Goal: Task Accomplishment & Management: Use online tool/utility

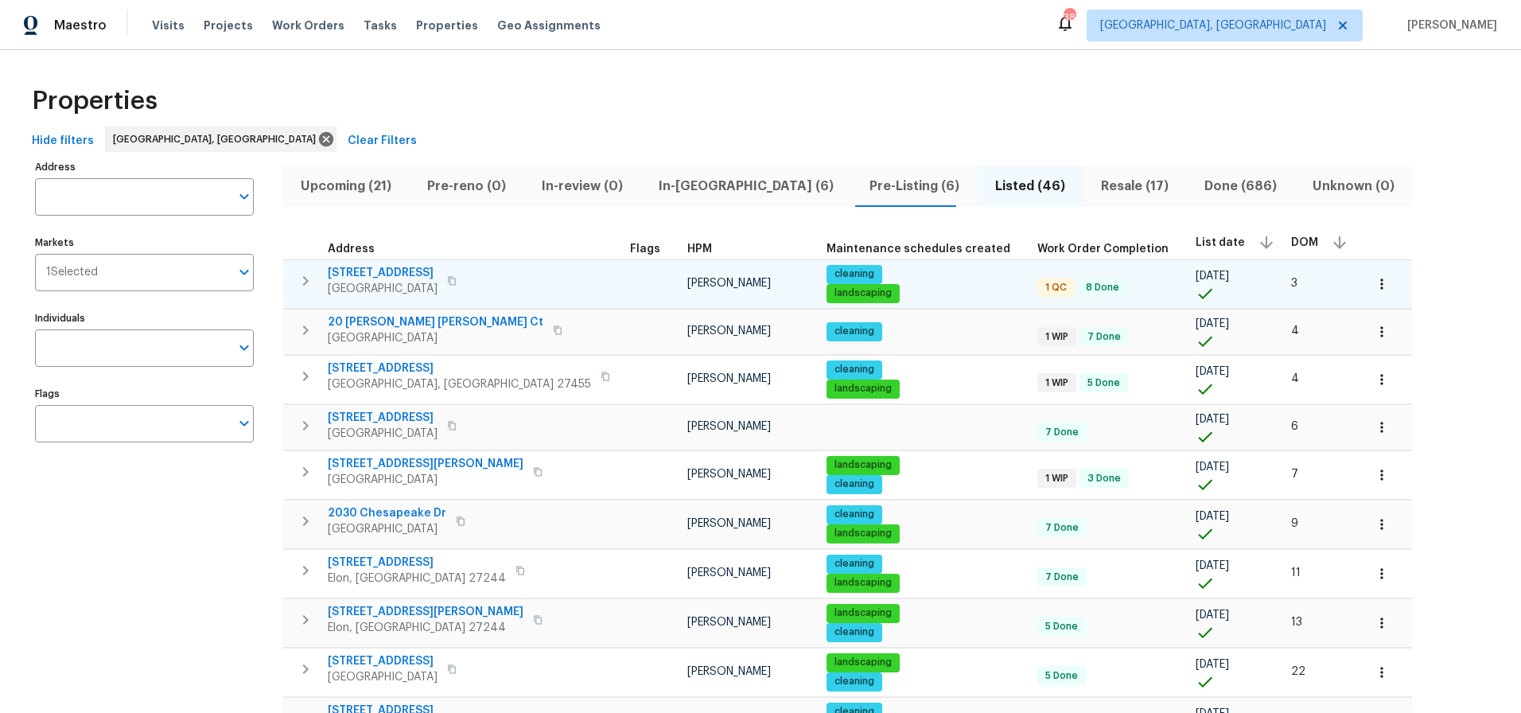
scroll to position [111, 0]
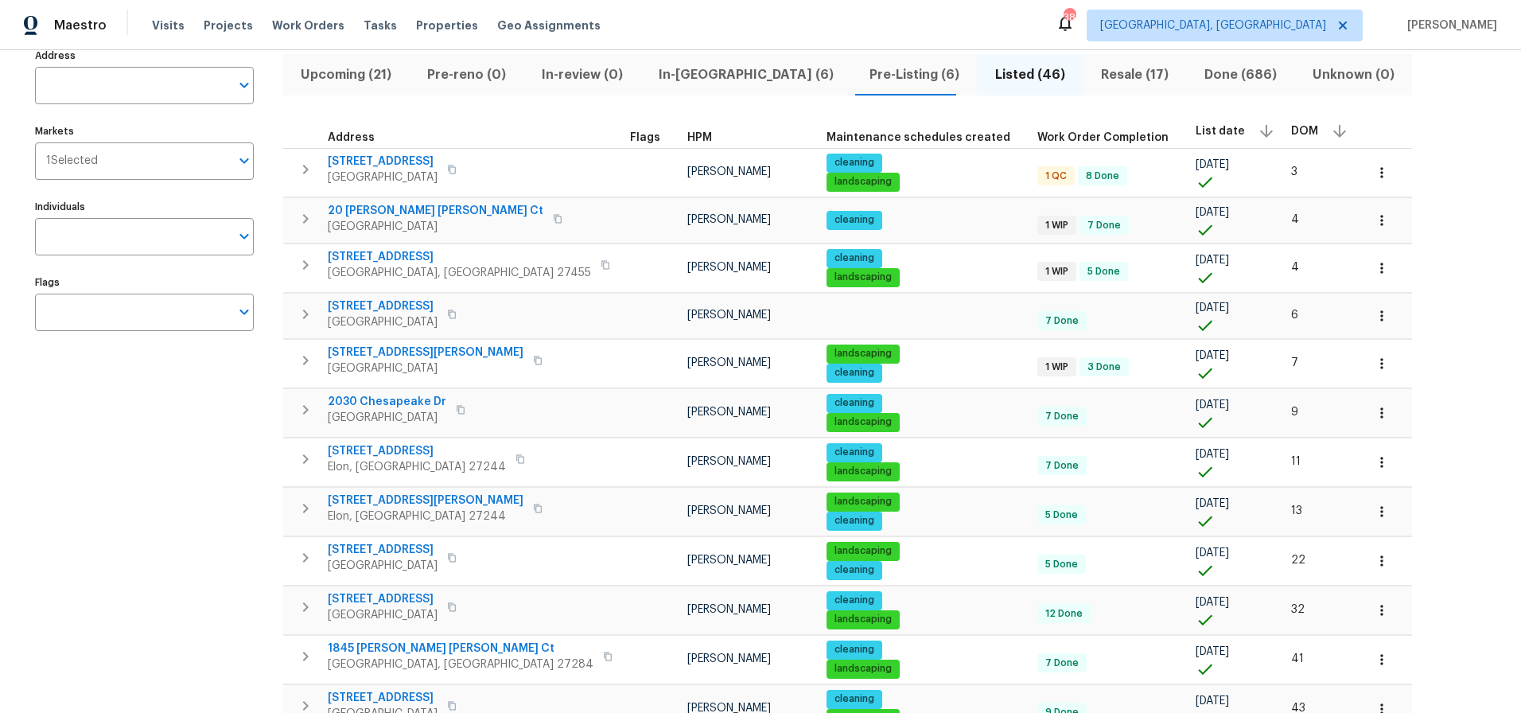
drag, startPoint x: 158, startPoint y: 485, endPoint x: 169, endPoint y: 479, distance: 12.8
click at [158, 484] on div "Address Address Markets 1 Selected Markets Individuals Individuals Flags Flags" at bounding box center [154, 726] width 239 height 1363
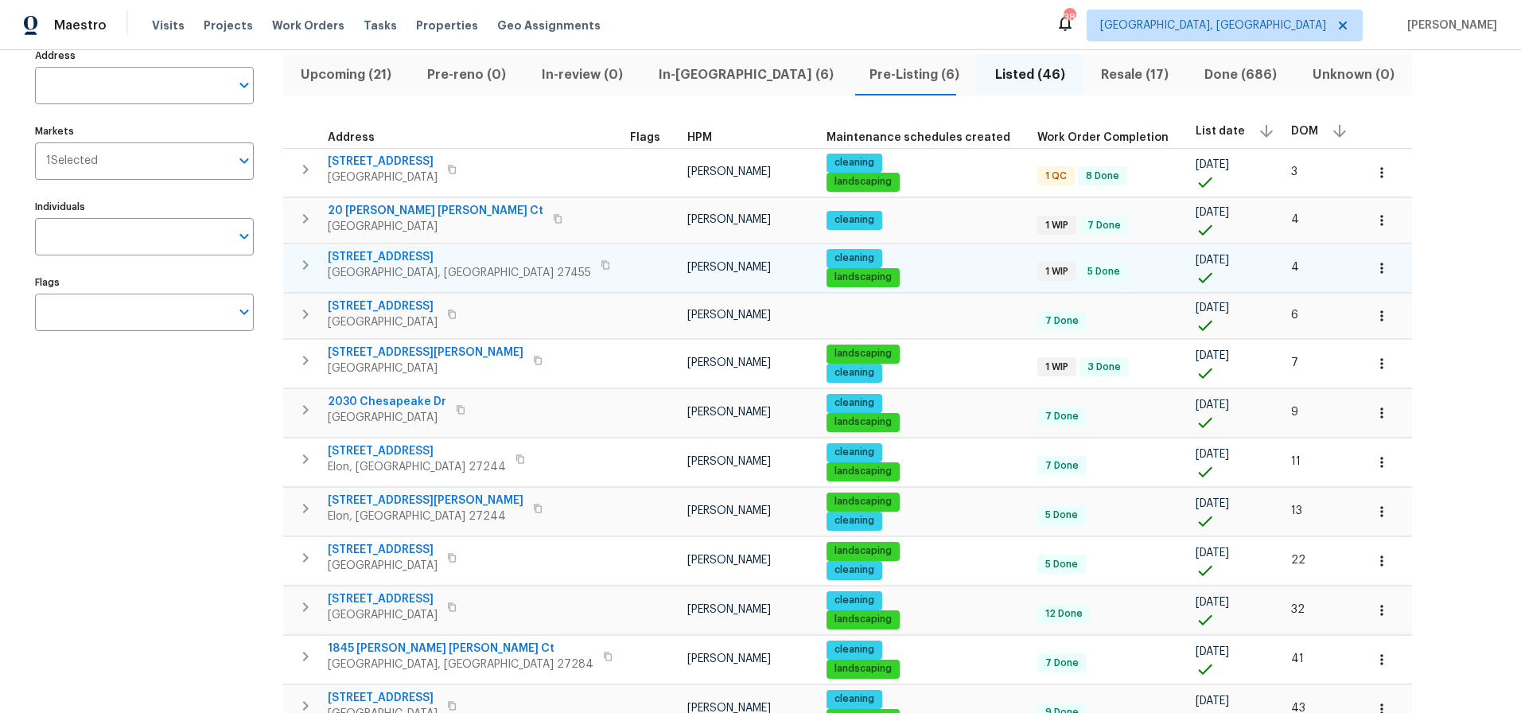
scroll to position [0, 0]
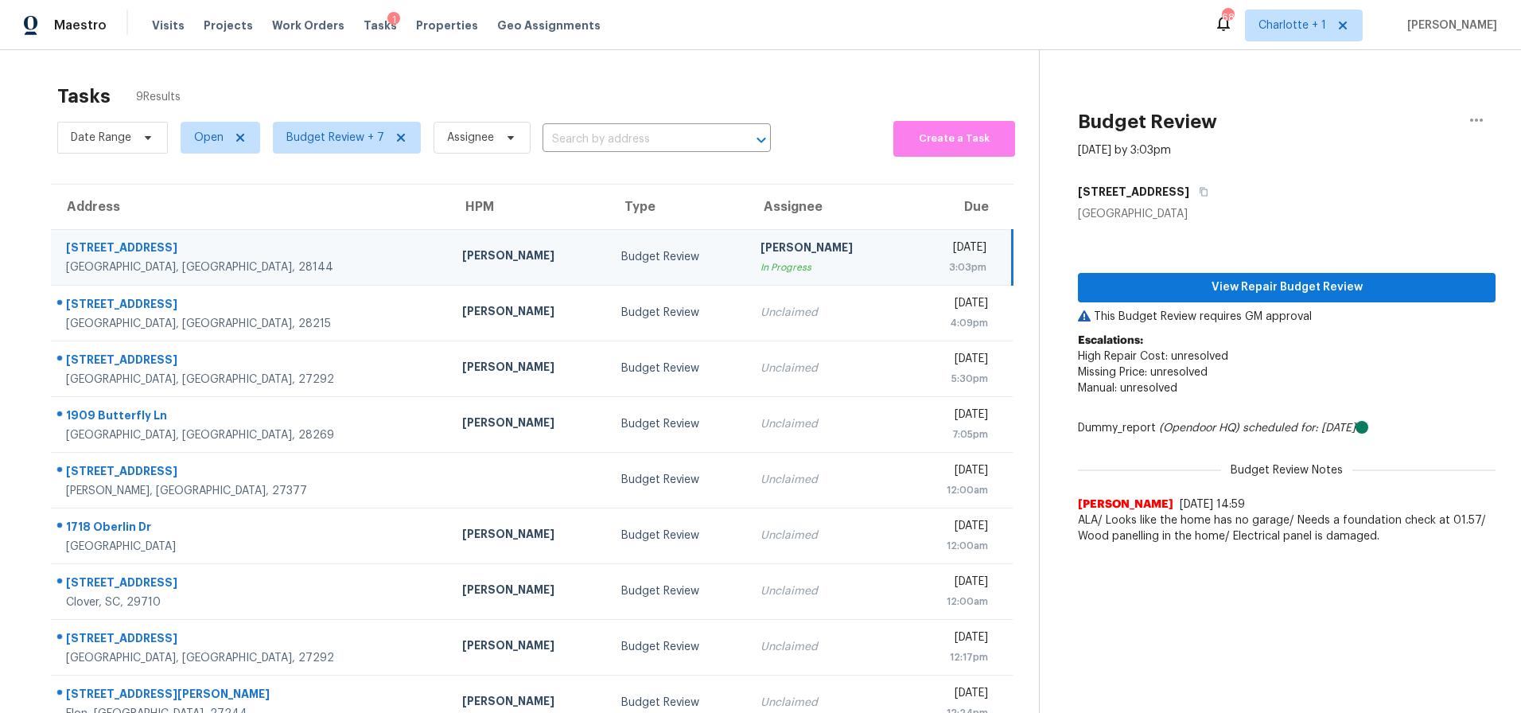
scroll to position [62, 0]
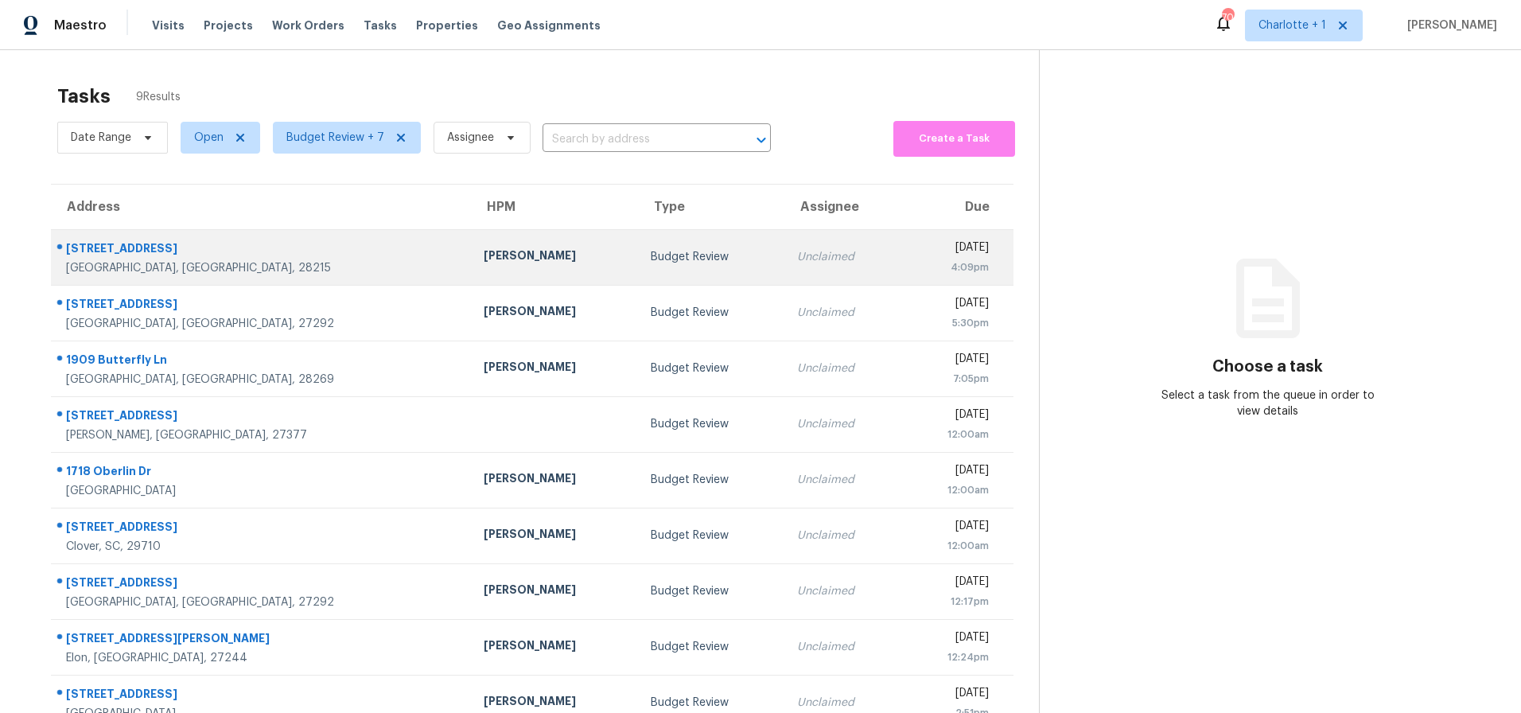
click at [251, 264] on div "[GEOGRAPHIC_DATA], [GEOGRAPHIC_DATA], 28215" at bounding box center [262, 268] width 392 height 16
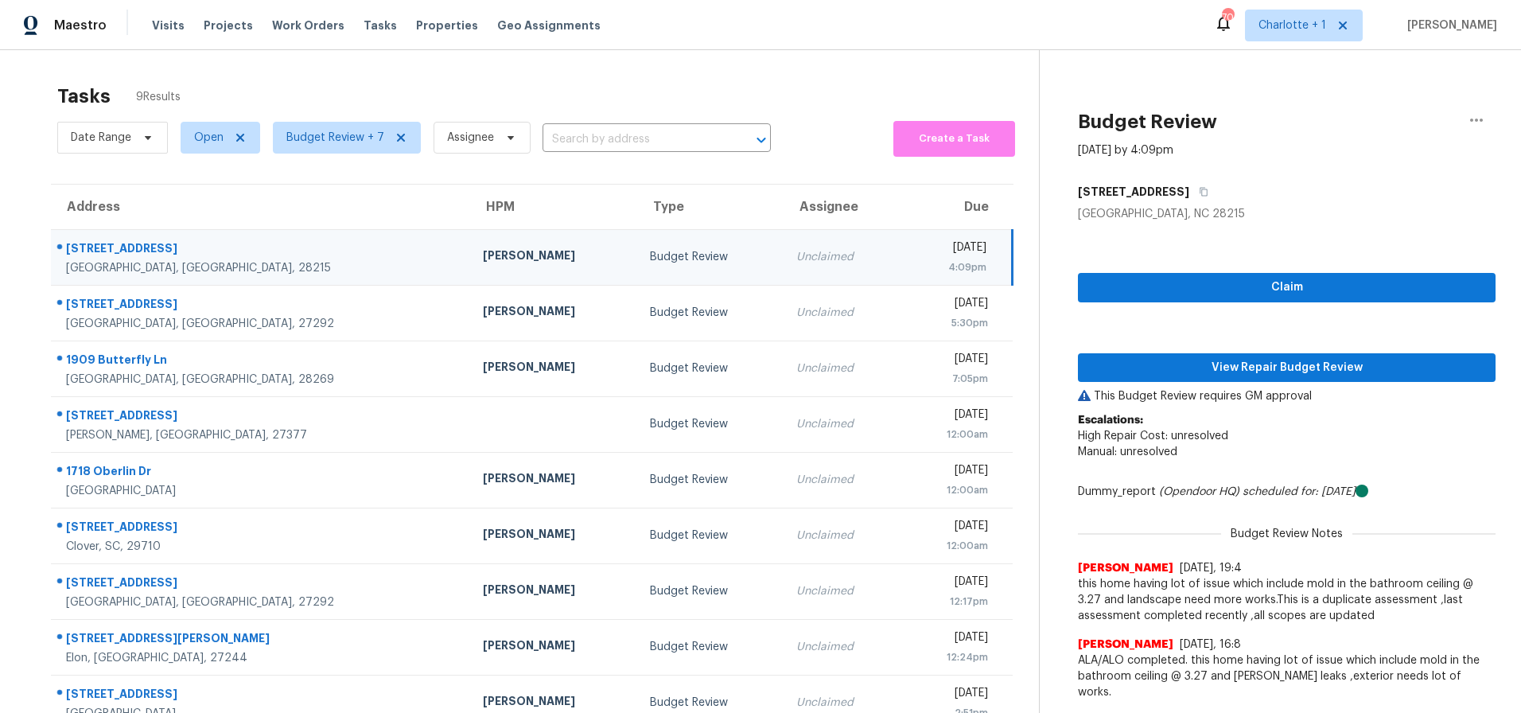
click at [483, 251] on div "[PERSON_NAME]" at bounding box center [554, 257] width 142 height 20
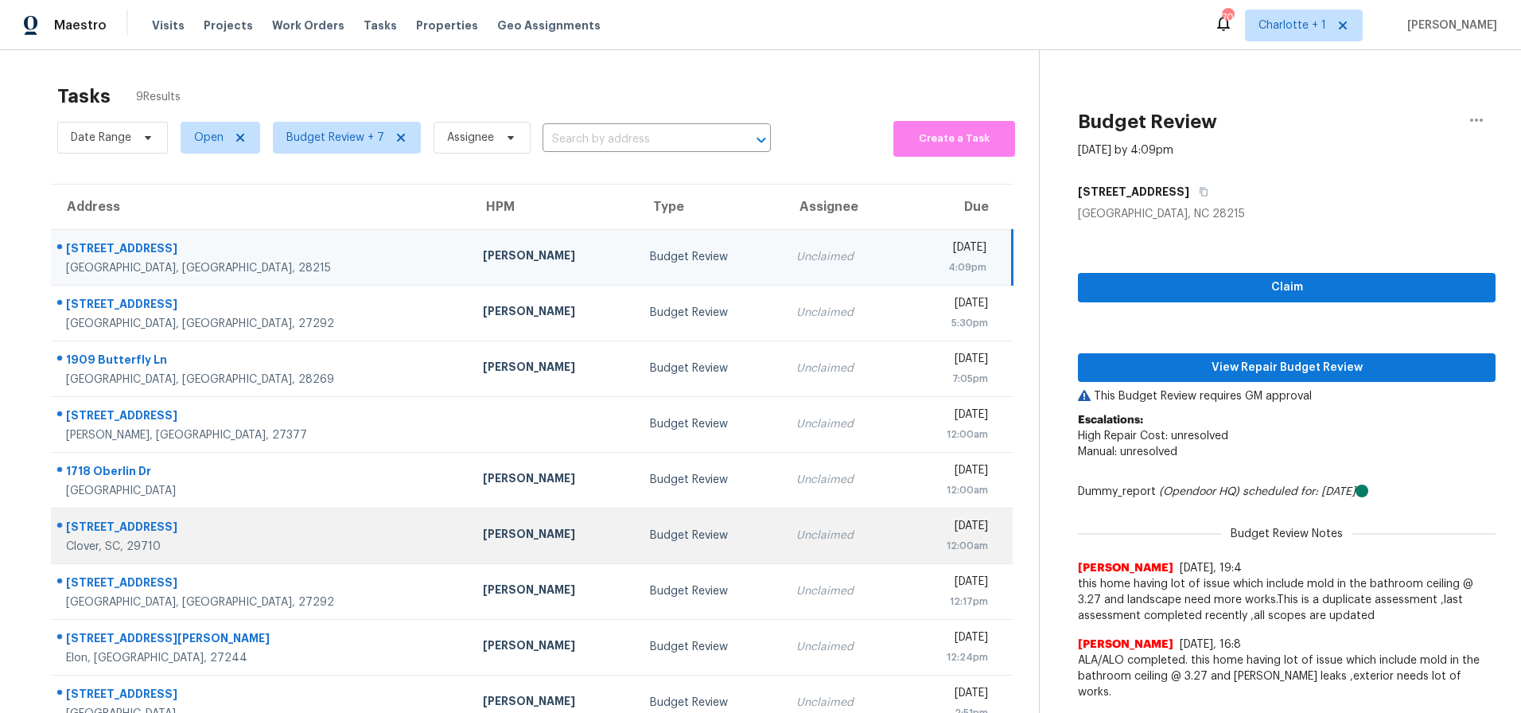
scroll to position [62, 0]
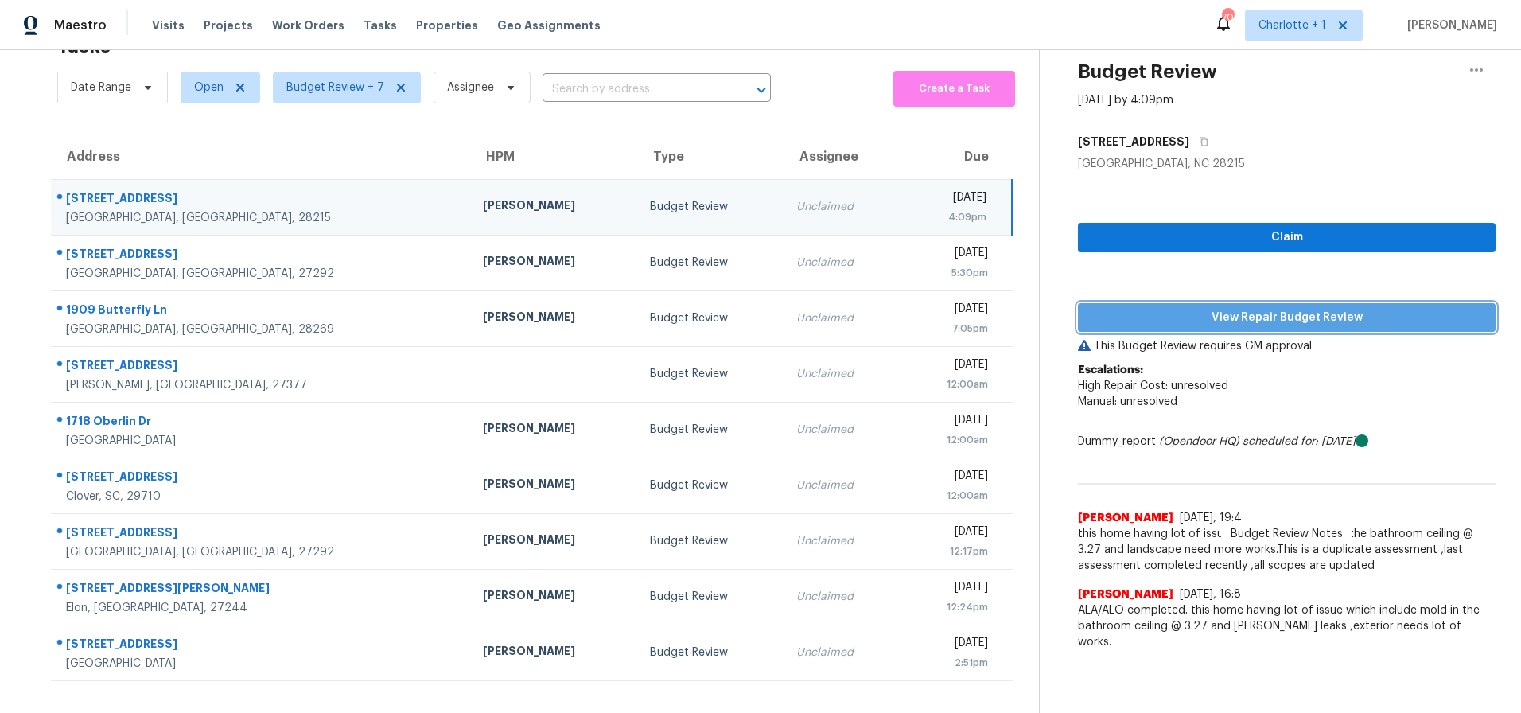
click at [1232, 309] on span "View Repair Budget Review" at bounding box center [1287, 318] width 392 height 20
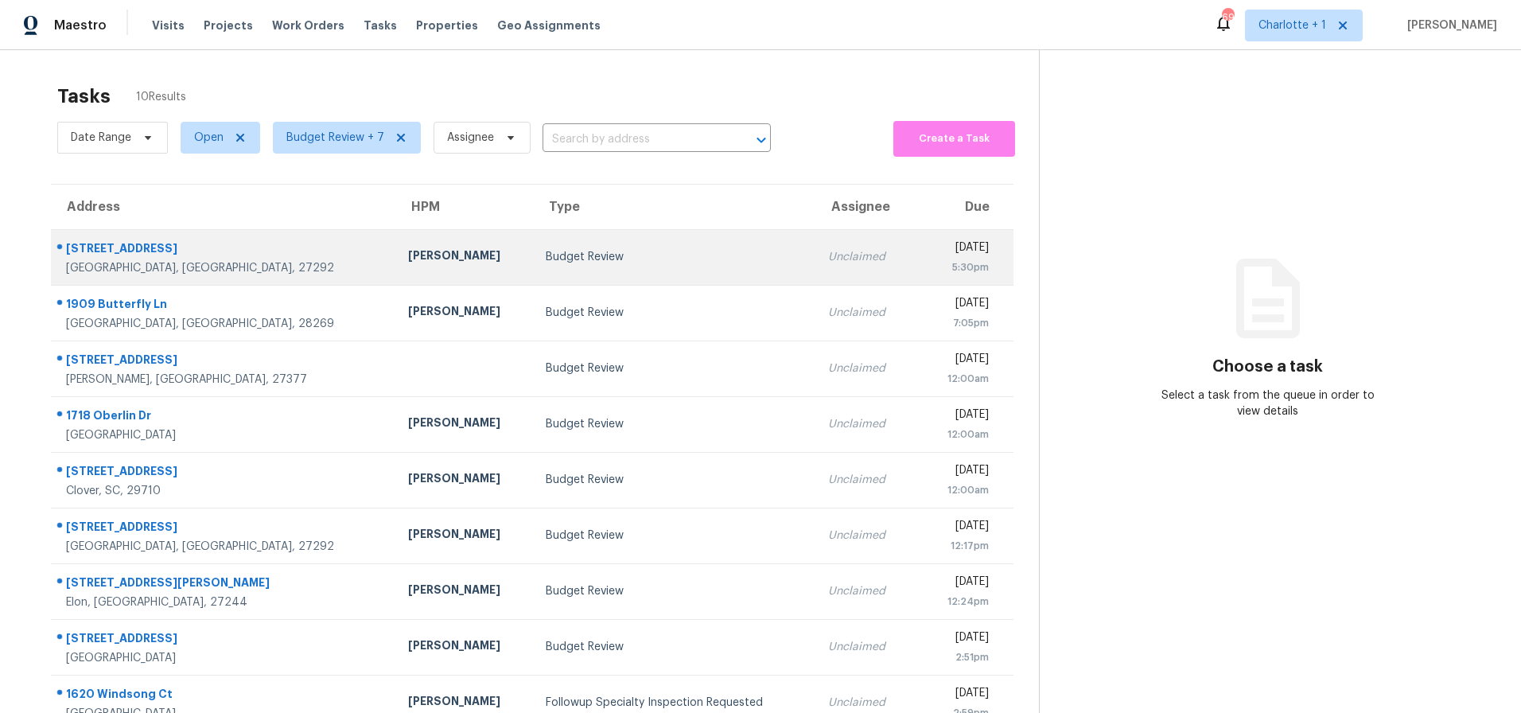
click at [546, 251] on div "Budget Review" at bounding box center [674, 257] width 257 height 16
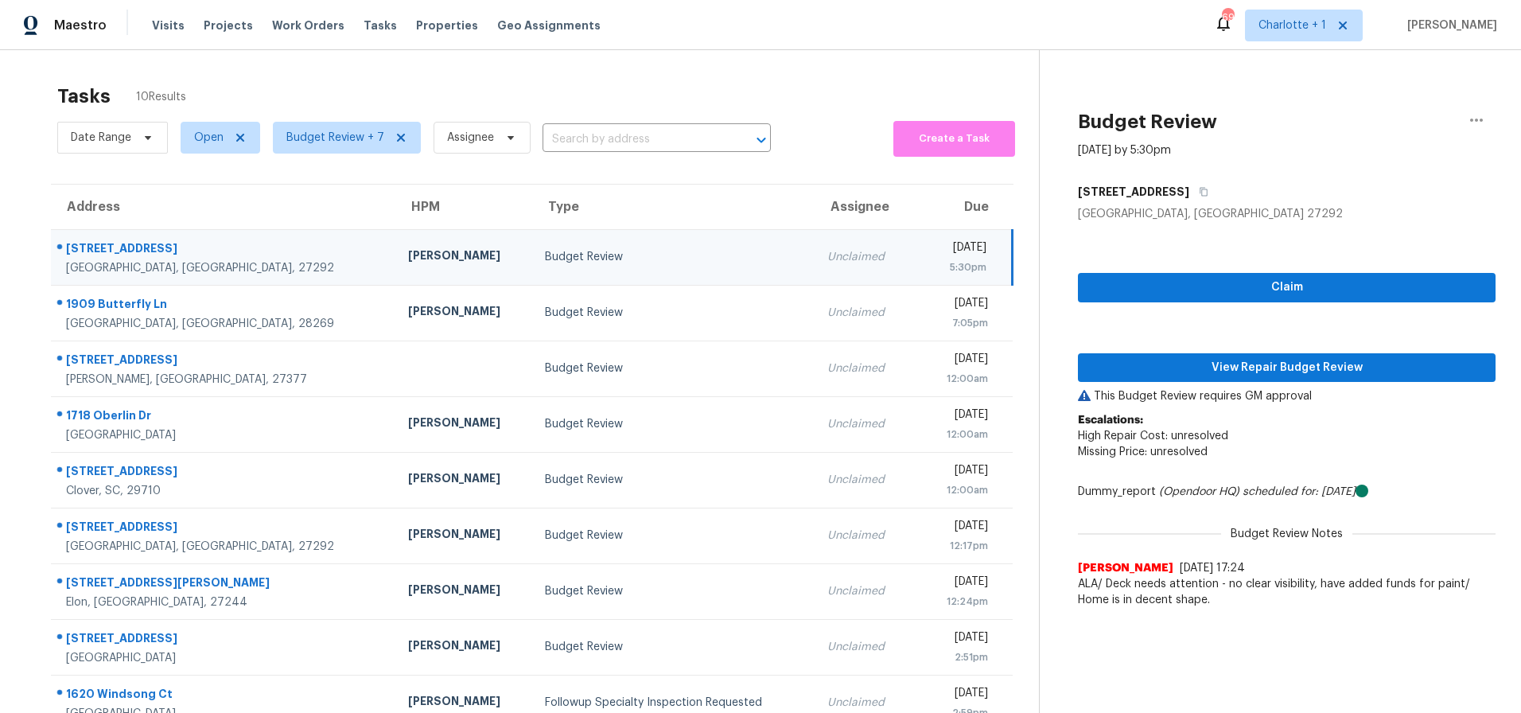
click at [583, 255] on div "Budget Review" at bounding box center [673, 257] width 257 height 16
click at [1189, 374] on span "View Repair Budget Review" at bounding box center [1287, 368] width 392 height 20
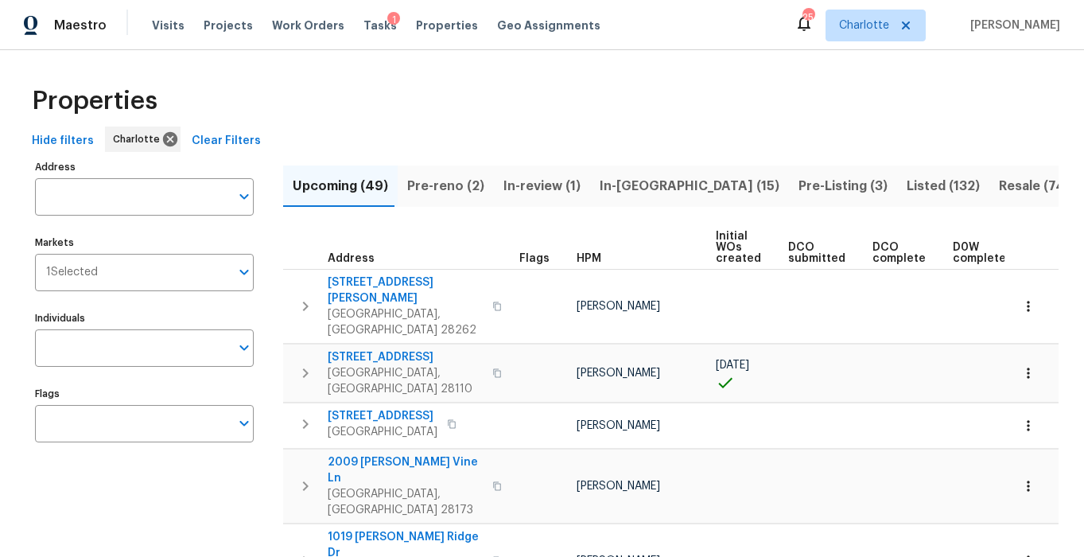
click at [414, 102] on div "Properties" at bounding box center [541, 101] width 1033 height 51
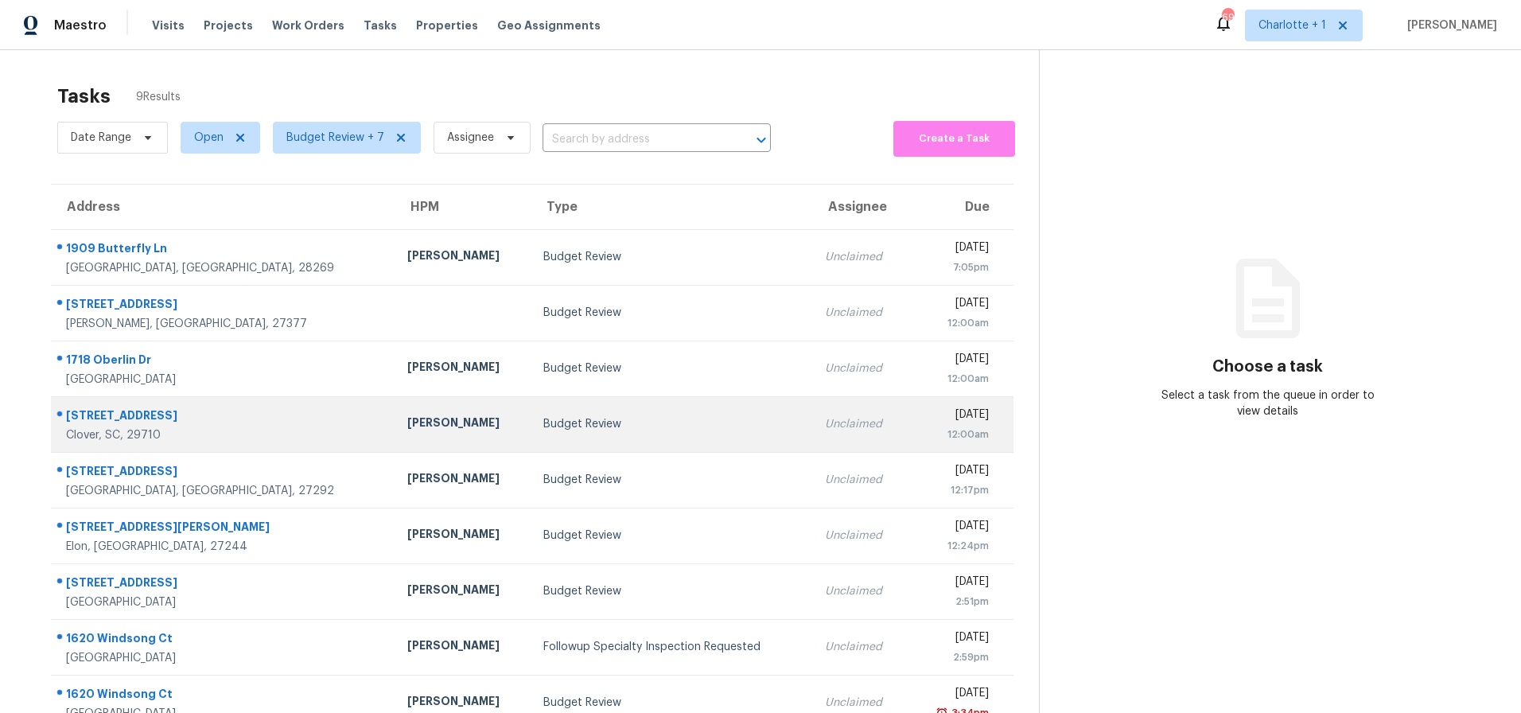
scroll to position [62, 0]
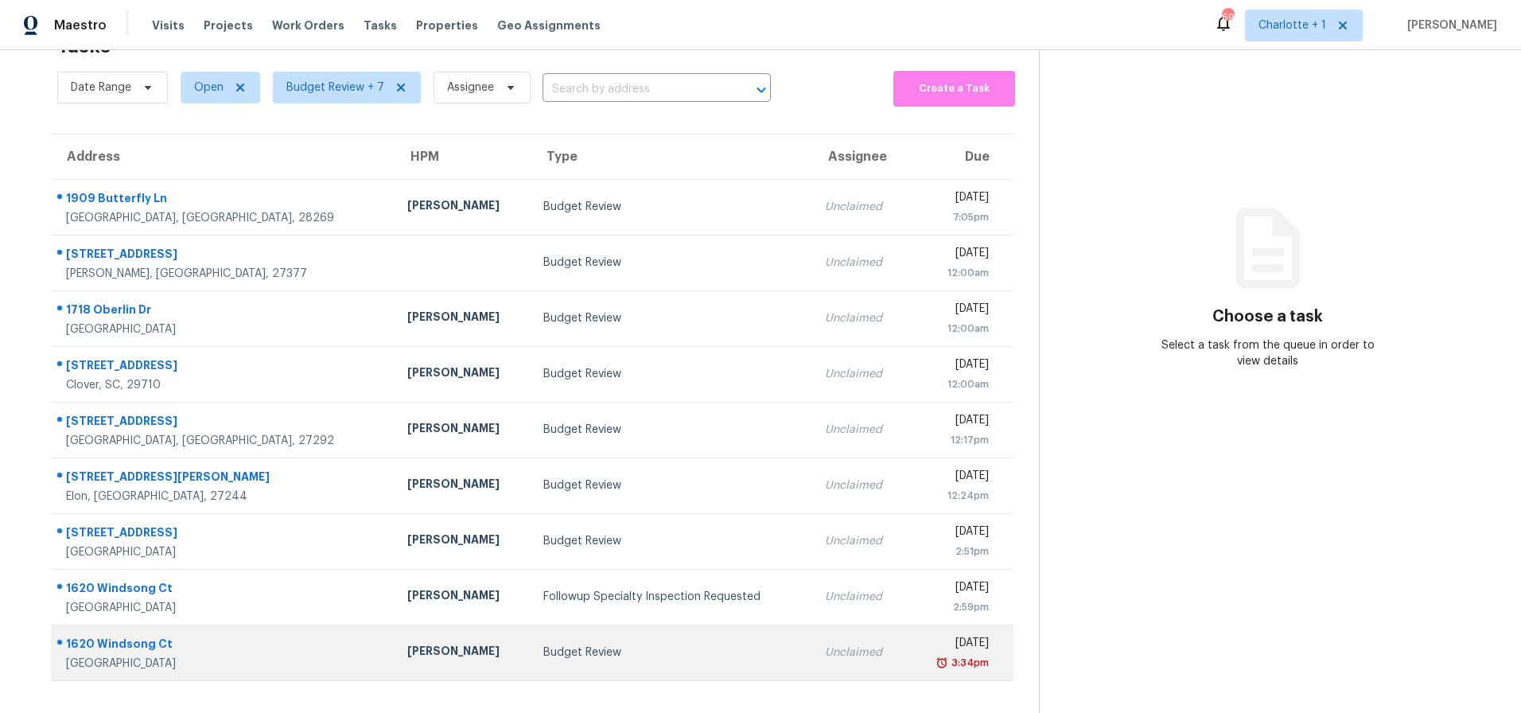
click at [395, 628] on td "[PERSON_NAME]" at bounding box center [463, 653] width 137 height 56
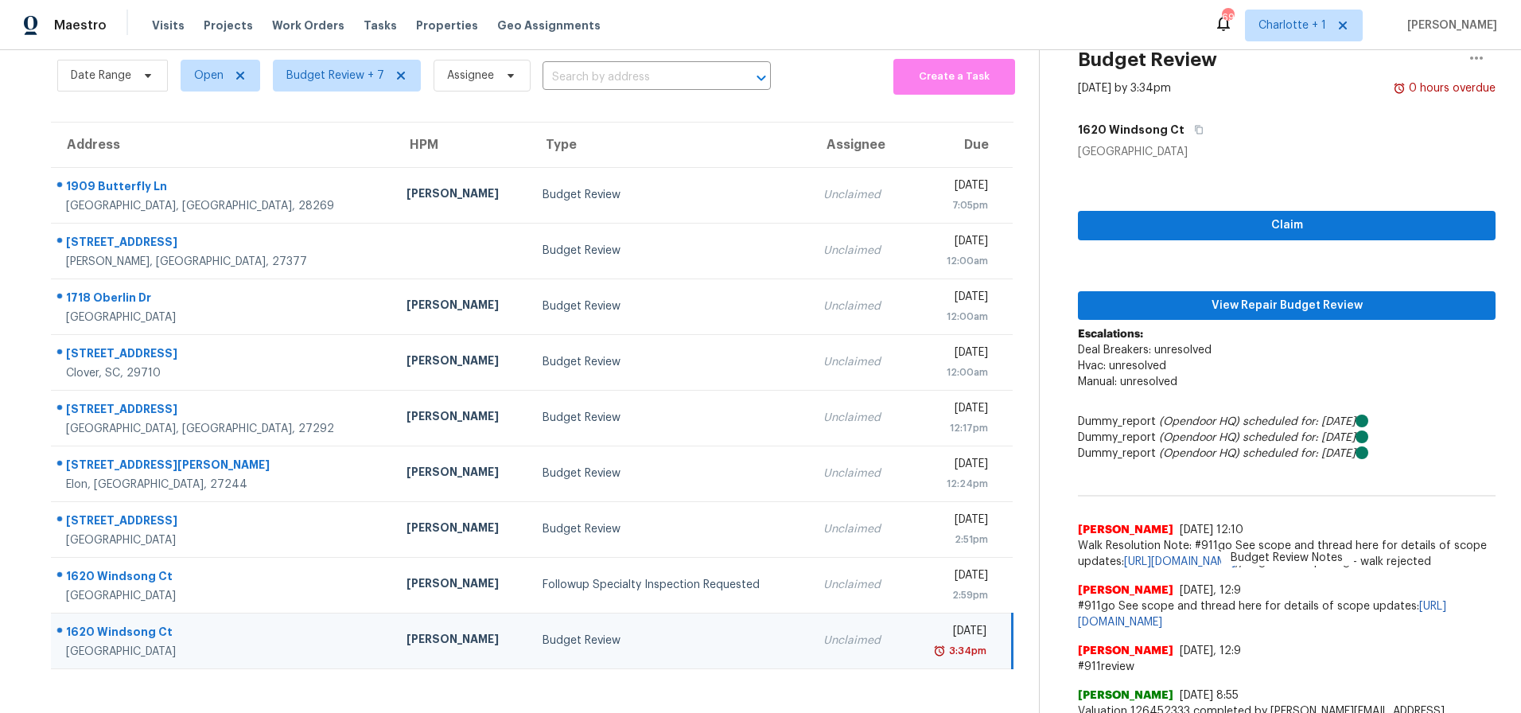
click at [811, 650] on td "Unclaimed" at bounding box center [858, 641] width 95 height 56
click at [1196, 133] on icon "button" at bounding box center [1200, 130] width 8 height 9
click at [1210, 301] on span "View Repair Budget Review" at bounding box center [1287, 306] width 392 height 20
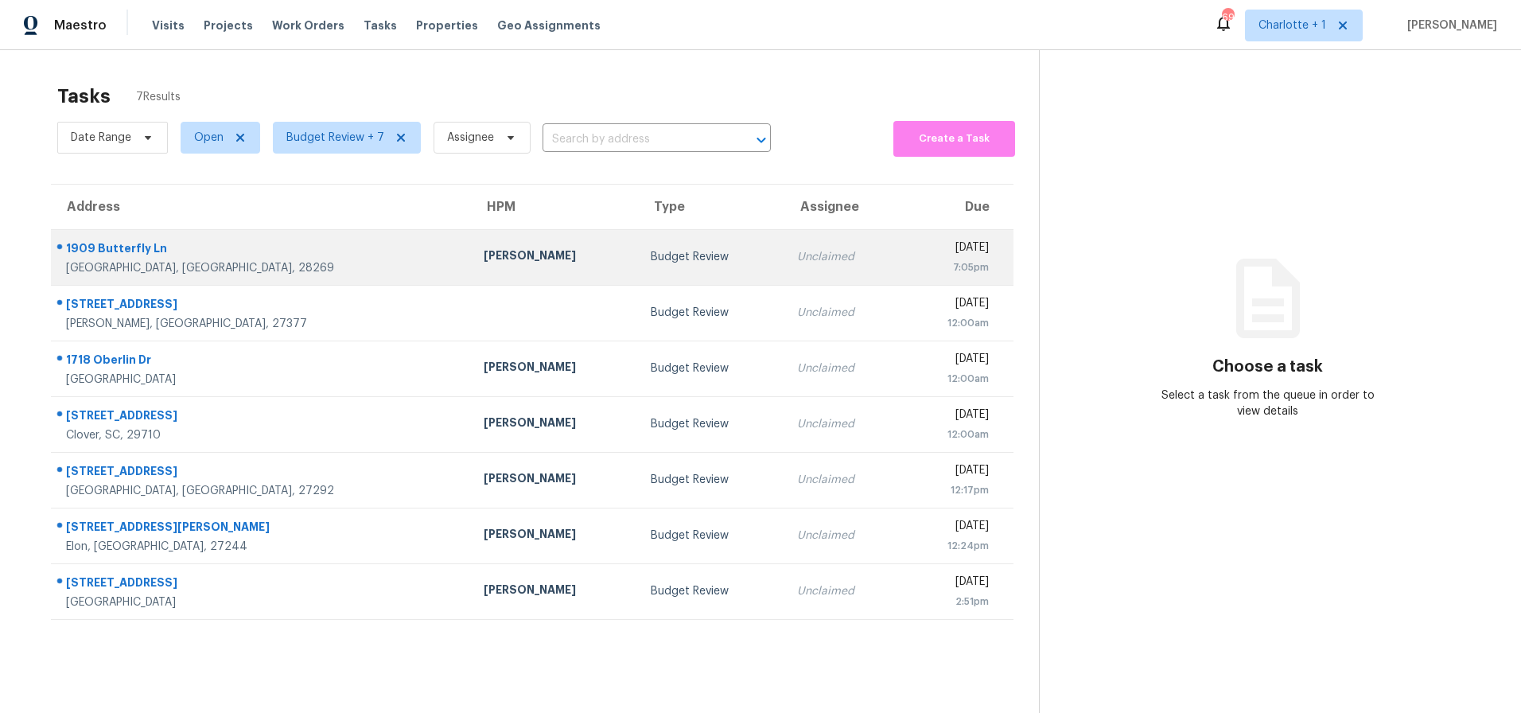
click at [484, 266] on div "[PERSON_NAME]" at bounding box center [555, 257] width 142 height 20
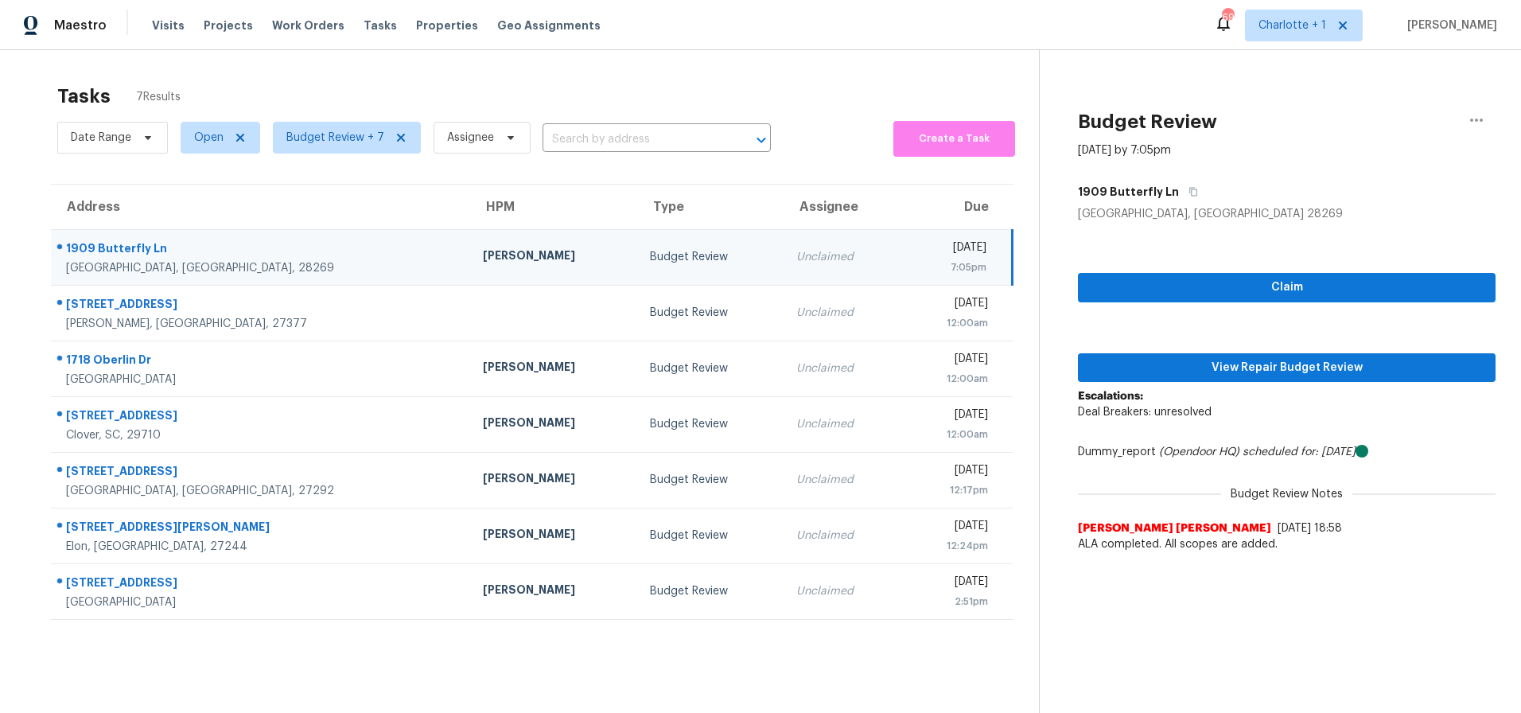
click at [784, 266] on td "Unclaimed" at bounding box center [842, 257] width 117 height 56
click at [1271, 368] on span "View Repair Budget Review" at bounding box center [1287, 368] width 392 height 20
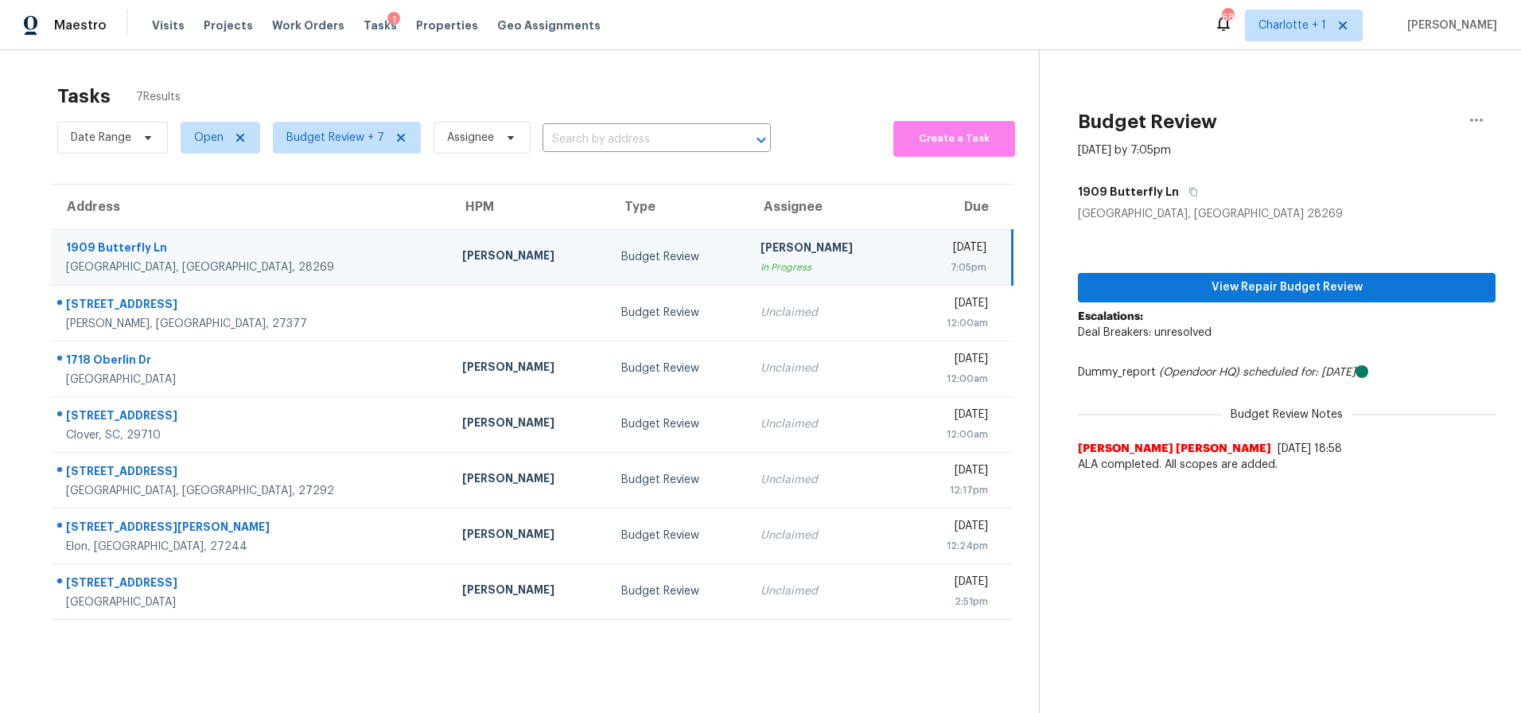
click at [274, 232] on td "[STREET_ADDRESS]" at bounding box center [250, 257] width 399 height 56
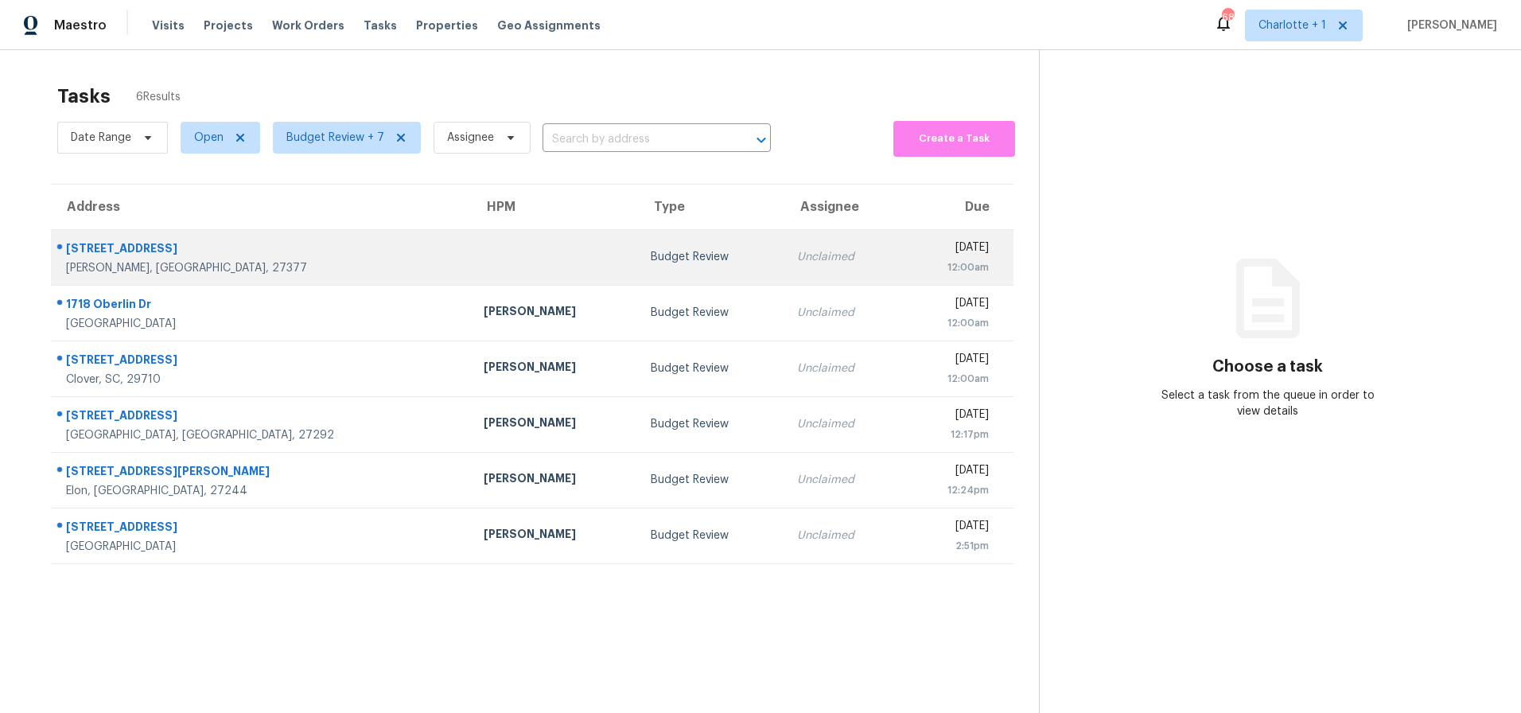
click at [471, 229] on td at bounding box center [554, 257] width 167 height 56
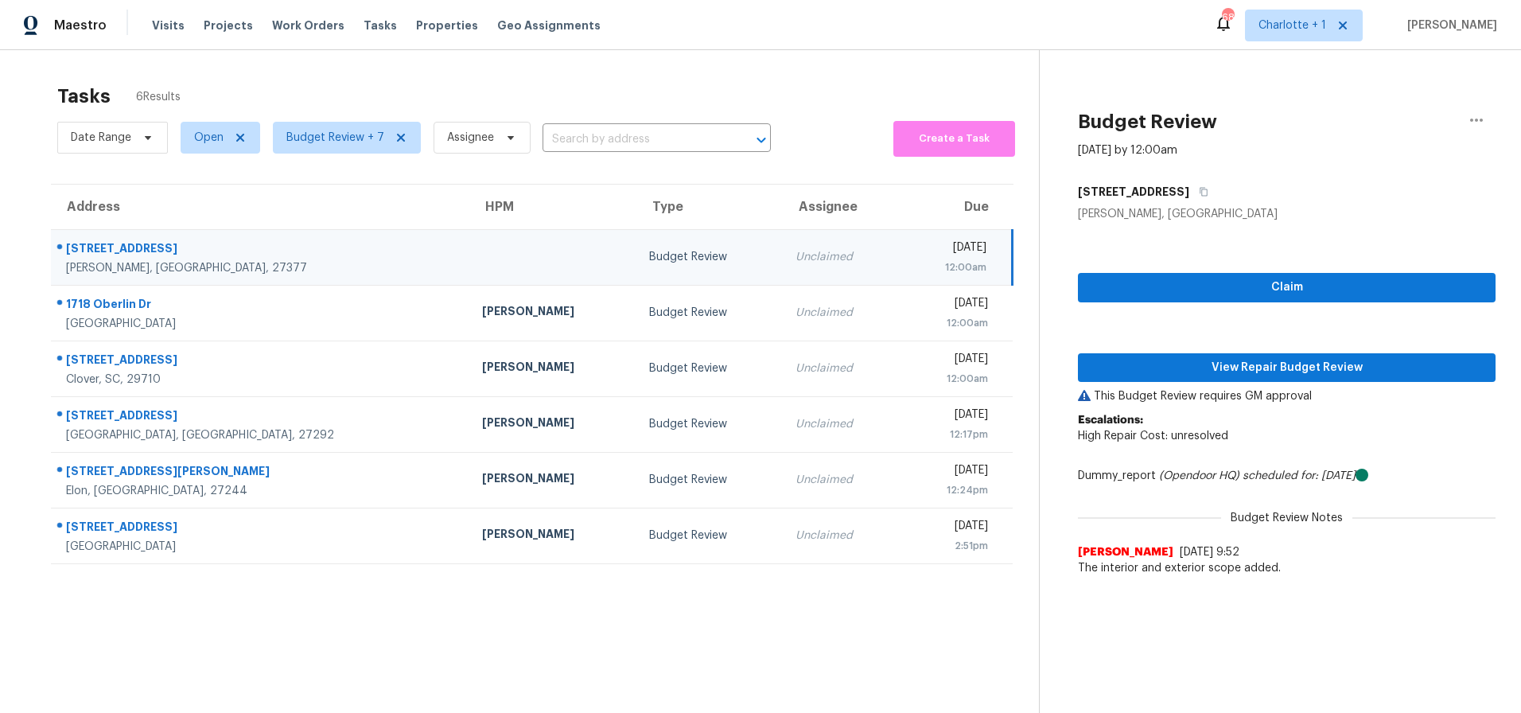
click at [469, 251] on td at bounding box center [552, 257] width 166 height 56
click at [1120, 364] on span "View Repair Budget Review" at bounding box center [1287, 368] width 392 height 20
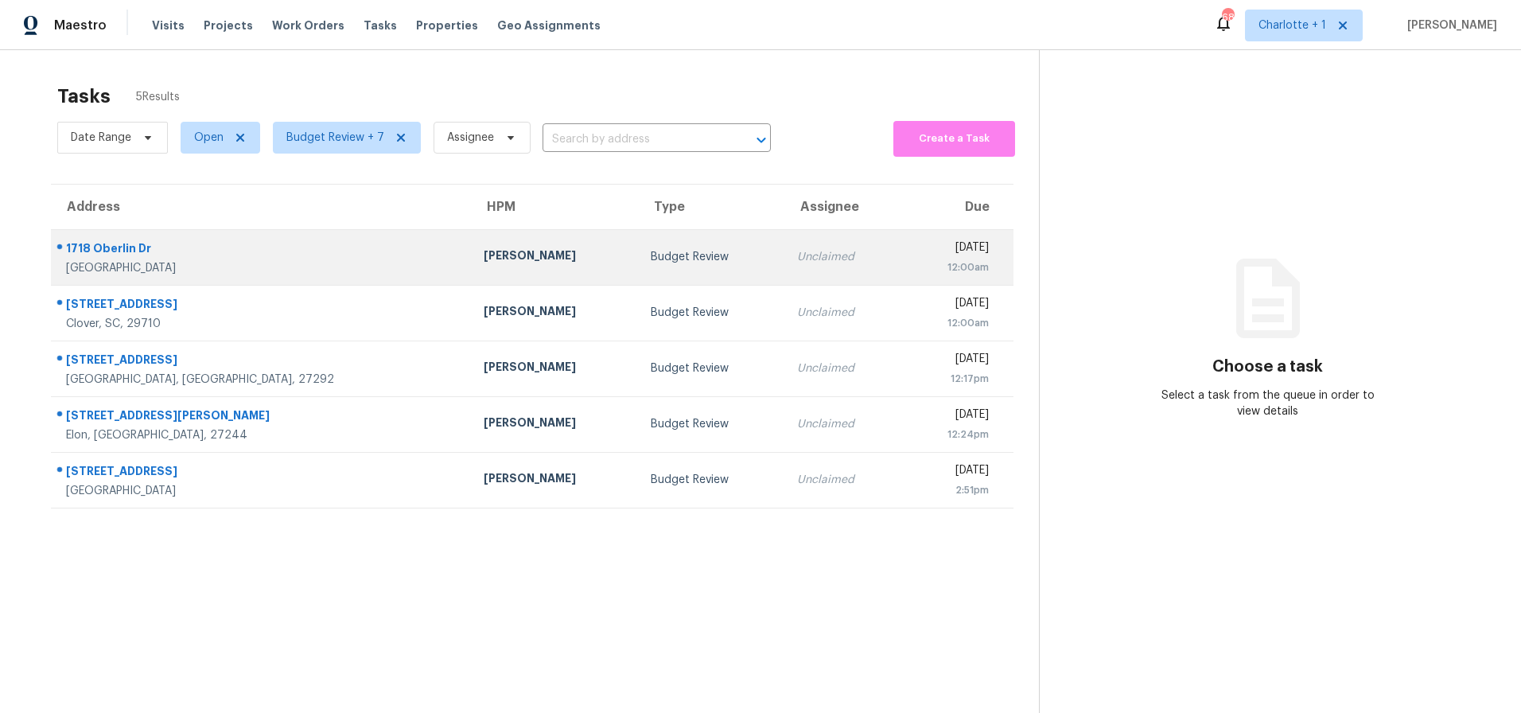
click at [484, 261] on div "Ken Romain" at bounding box center [555, 257] width 142 height 20
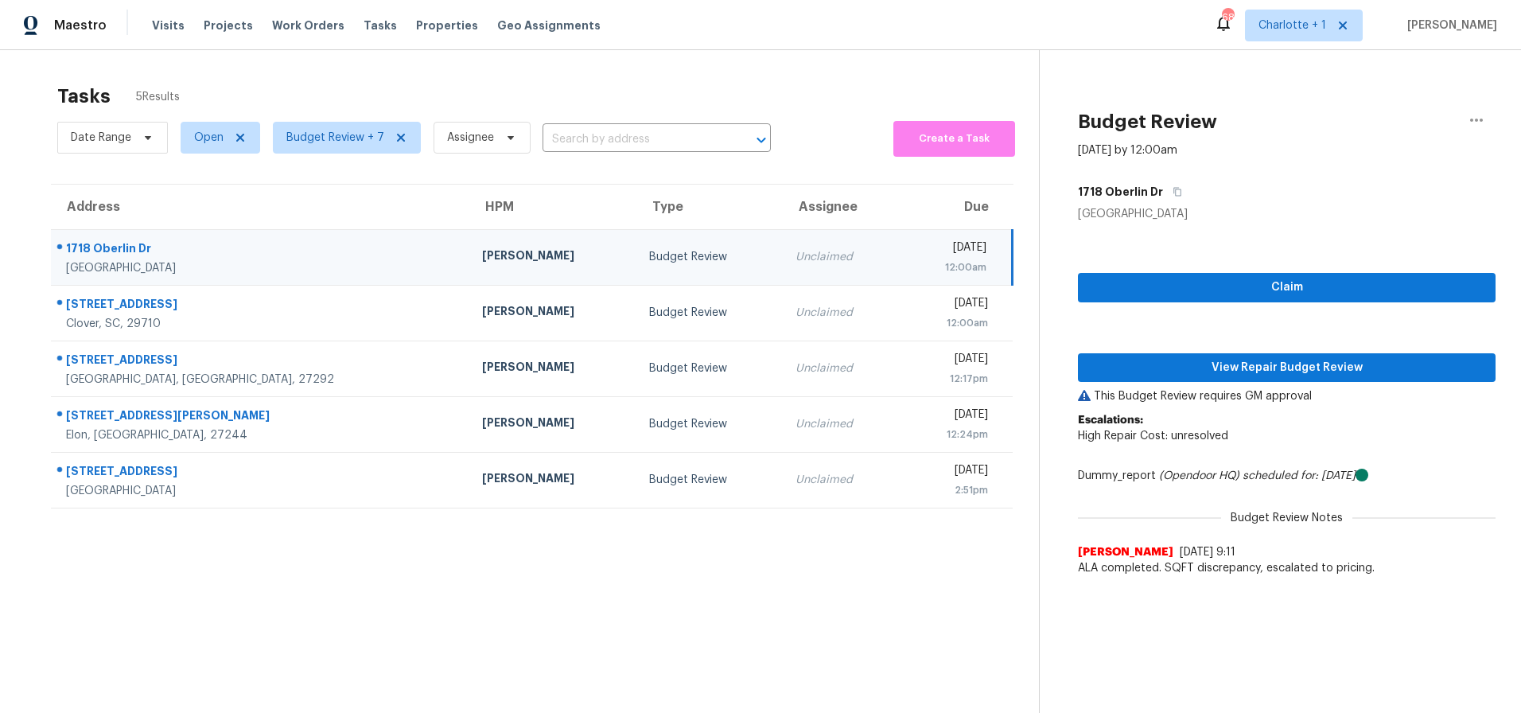
click at [796, 263] on div "Unclaimed" at bounding box center [841, 257] width 91 height 16
click at [1193, 364] on span "View Repair Budget Review" at bounding box center [1287, 368] width 392 height 20
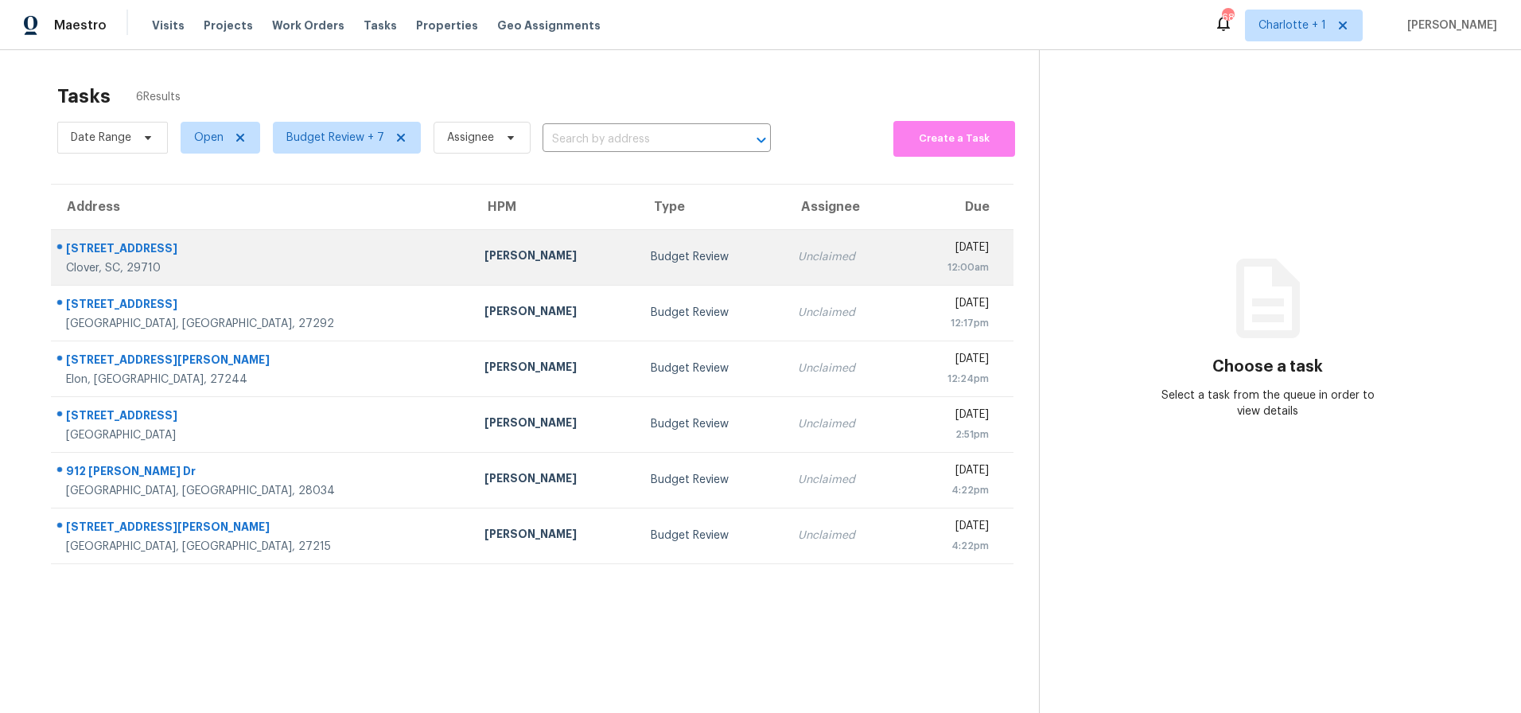
click at [798, 263] on div "Unclaimed" at bounding box center [843, 257] width 91 height 16
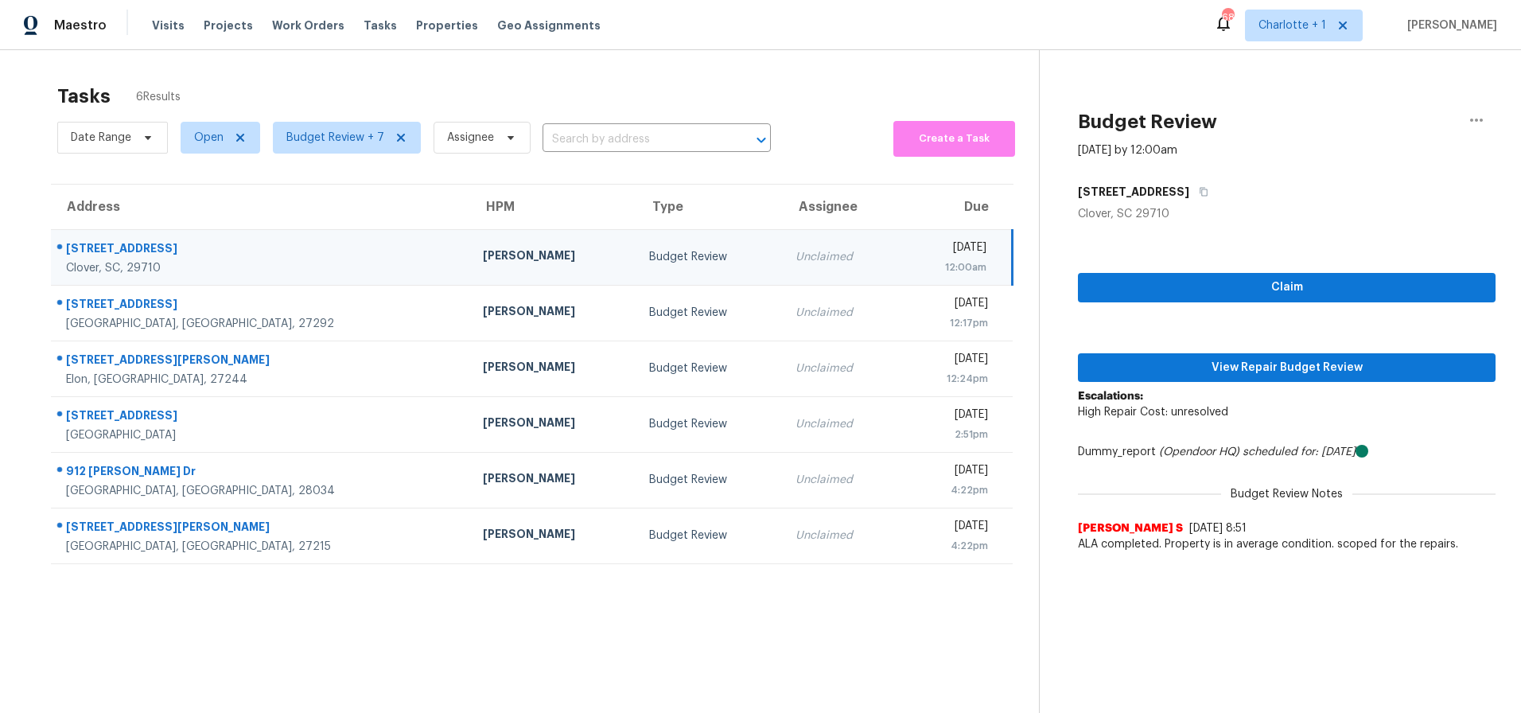
click at [649, 260] on div "Budget Review" at bounding box center [709, 257] width 121 height 16
click at [1157, 364] on span "View Repair Budget Review" at bounding box center [1287, 368] width 392 height 20
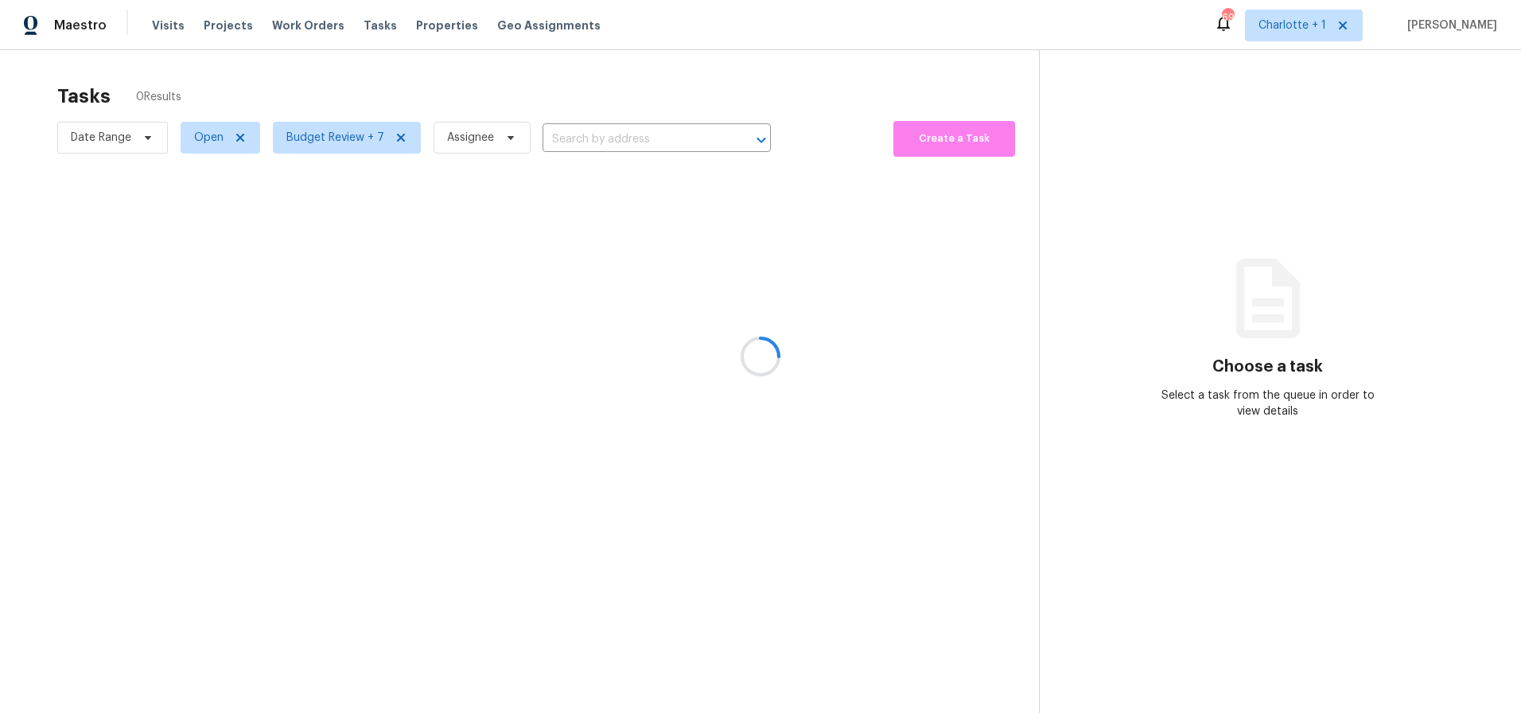
click at [490, 80] on div at bounding box center [760, 356] width 1521 height 713
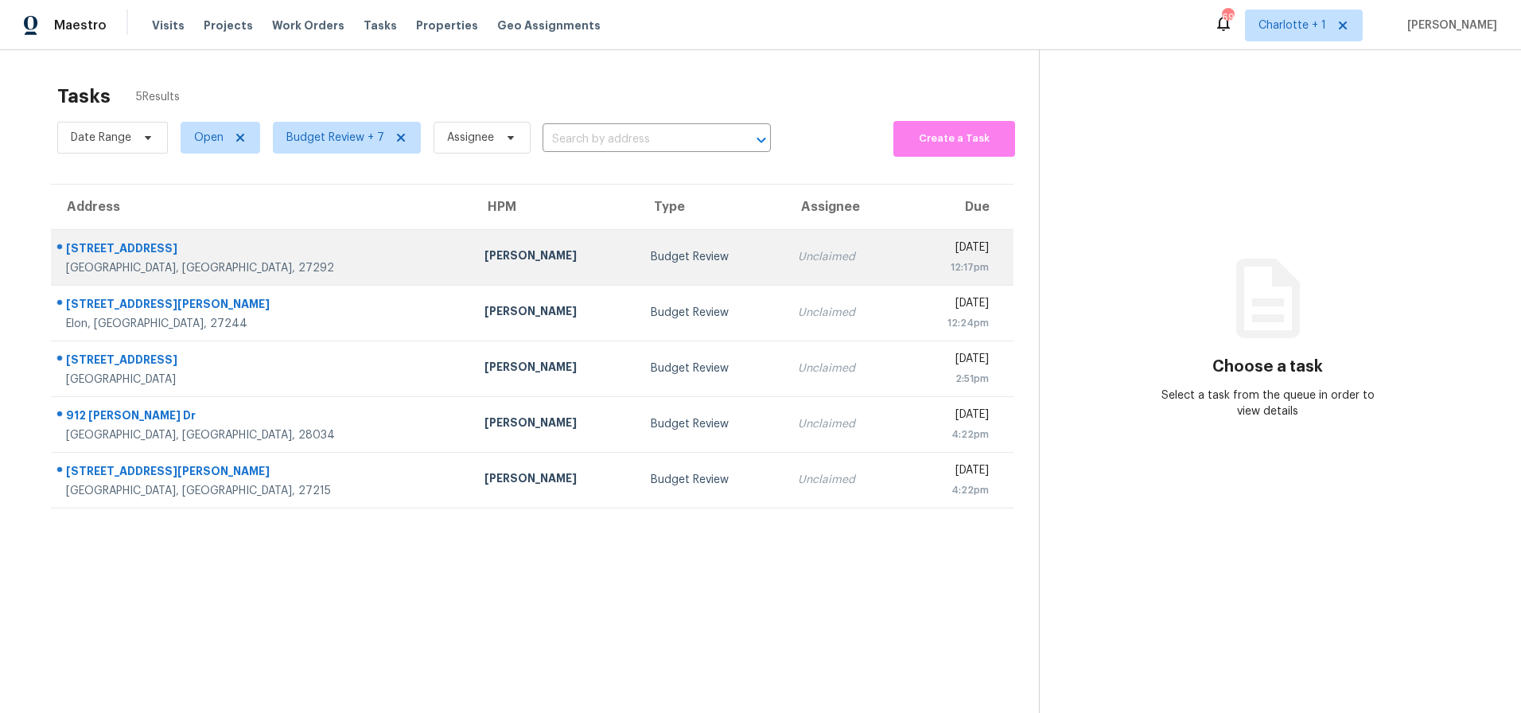
click at [280, 245] on div "257 N County Home Rd" at bounding box center [262, 250] width 393 height 20
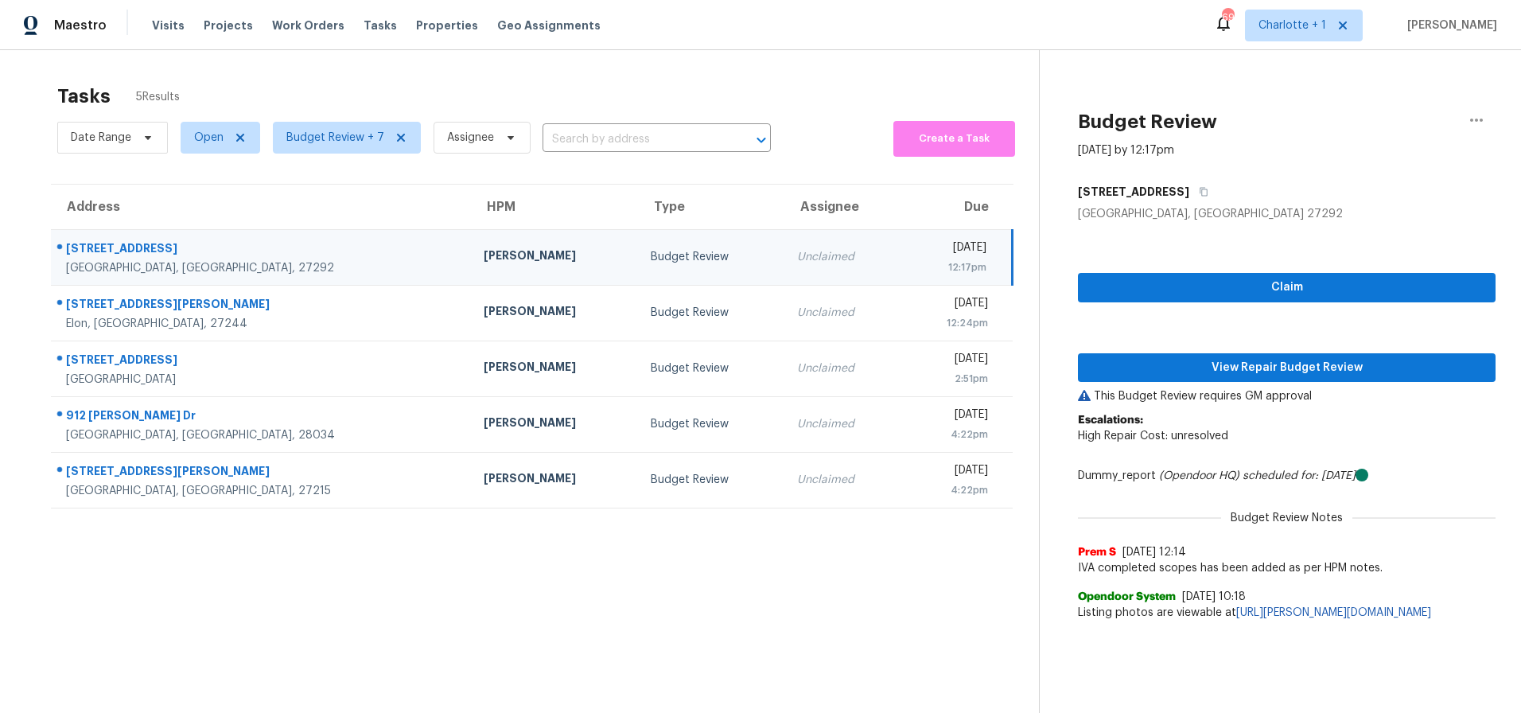
click at [270, 244] on div "257 N County Home Rd" at bounding box center [262, 250] width 392 height 20
click at [1204, 193] on icon "button" at bounding box center [1204, 192] width 10 height 10
click at [471, 257] on td "[PERSON_NAME]" at bounding box center [554, 257] width 167 height 56
click at [1232, 368] on span "View Repair Budget Review" at bounding box center [1287, 368] width 392 height 20
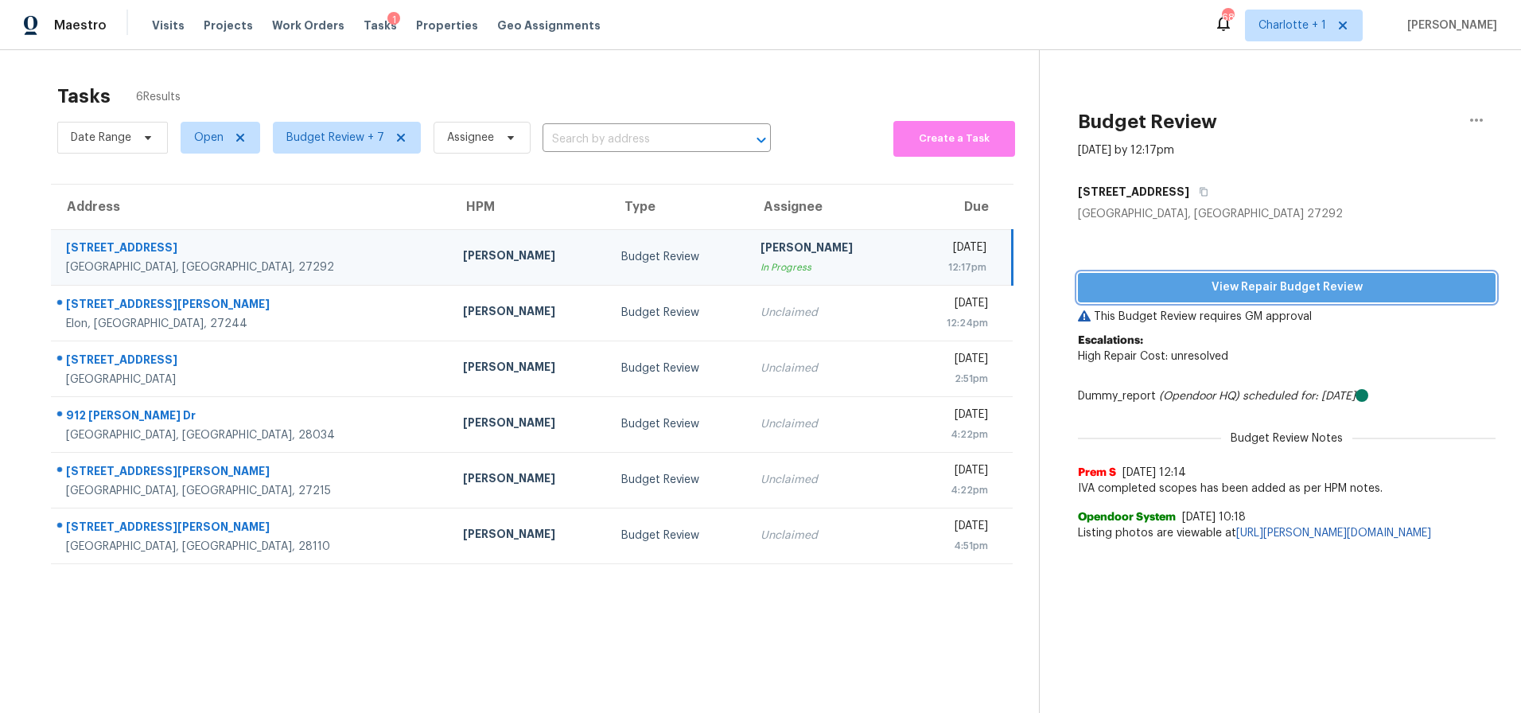
click at [1192, 282] on span "View Repair Budget Review" at bounding box center [1287, 288] width 392 height 20
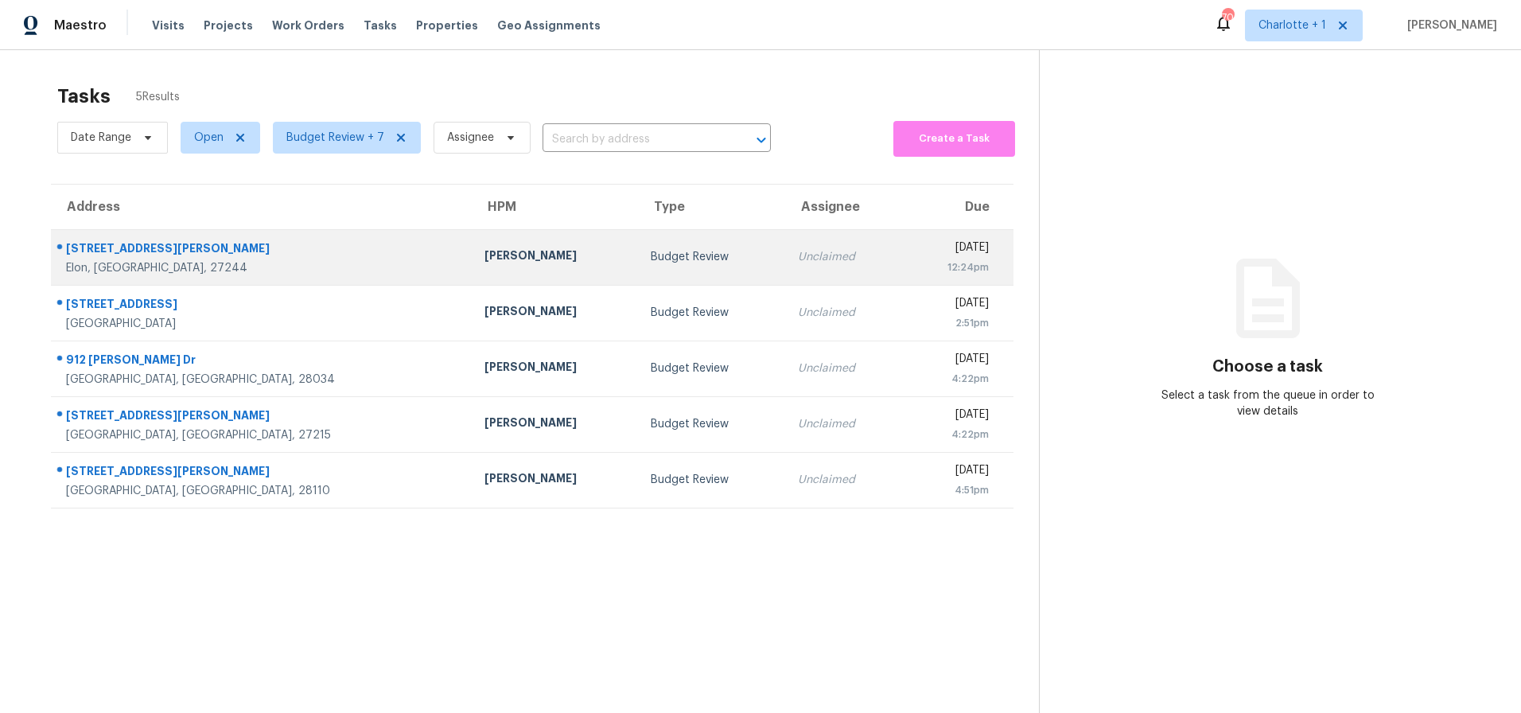
click at [224, 255] on div "[STREET_ADDRESS][PERSON_NAME]" at bounding box center [262, 250] width 393 height 20
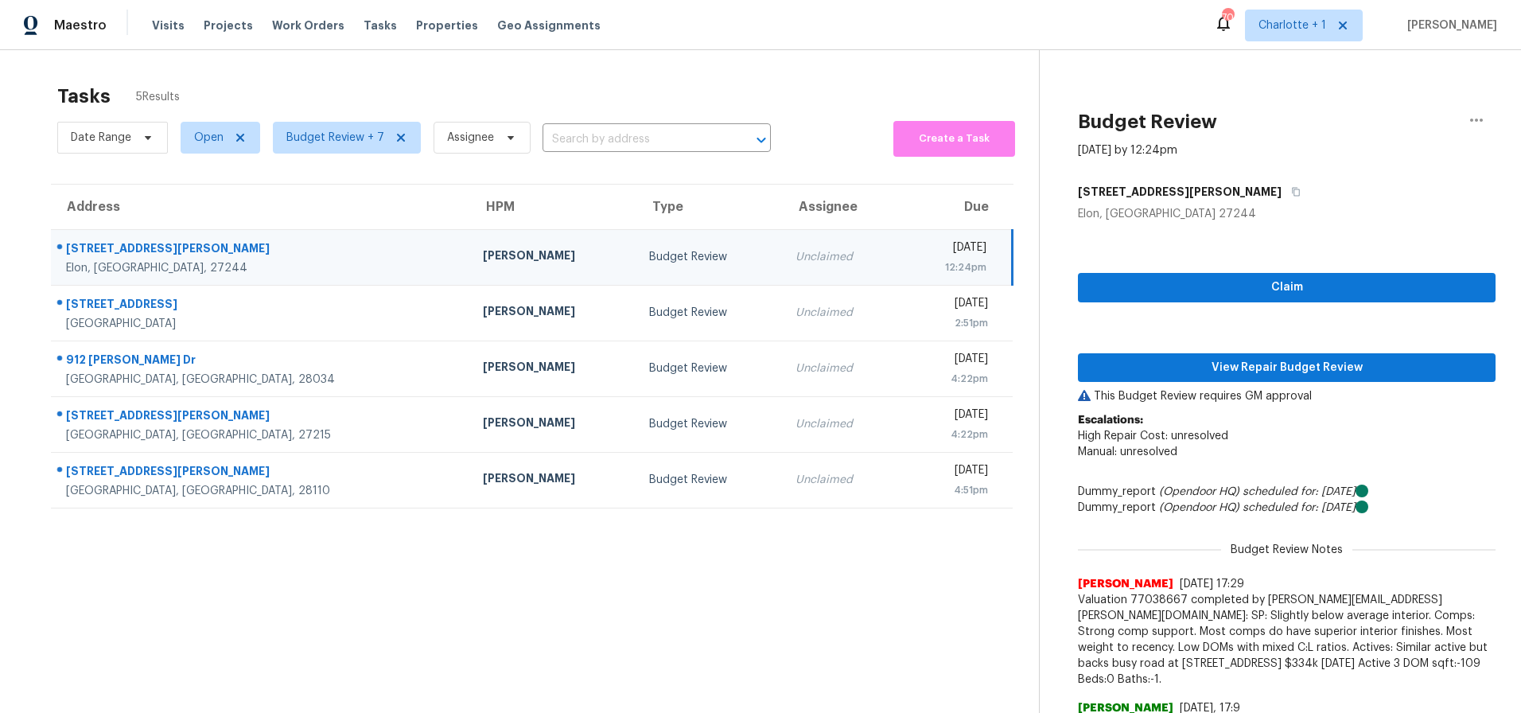
click at [610, 616] on section "Tasks 5 Results Date Range Open Budget Review + 7 Assignee ​ Create a Task Addr…" at bounding box center [532, 516] width 1014 height 881
